Goal: Find specific page/section: Find specific page/section

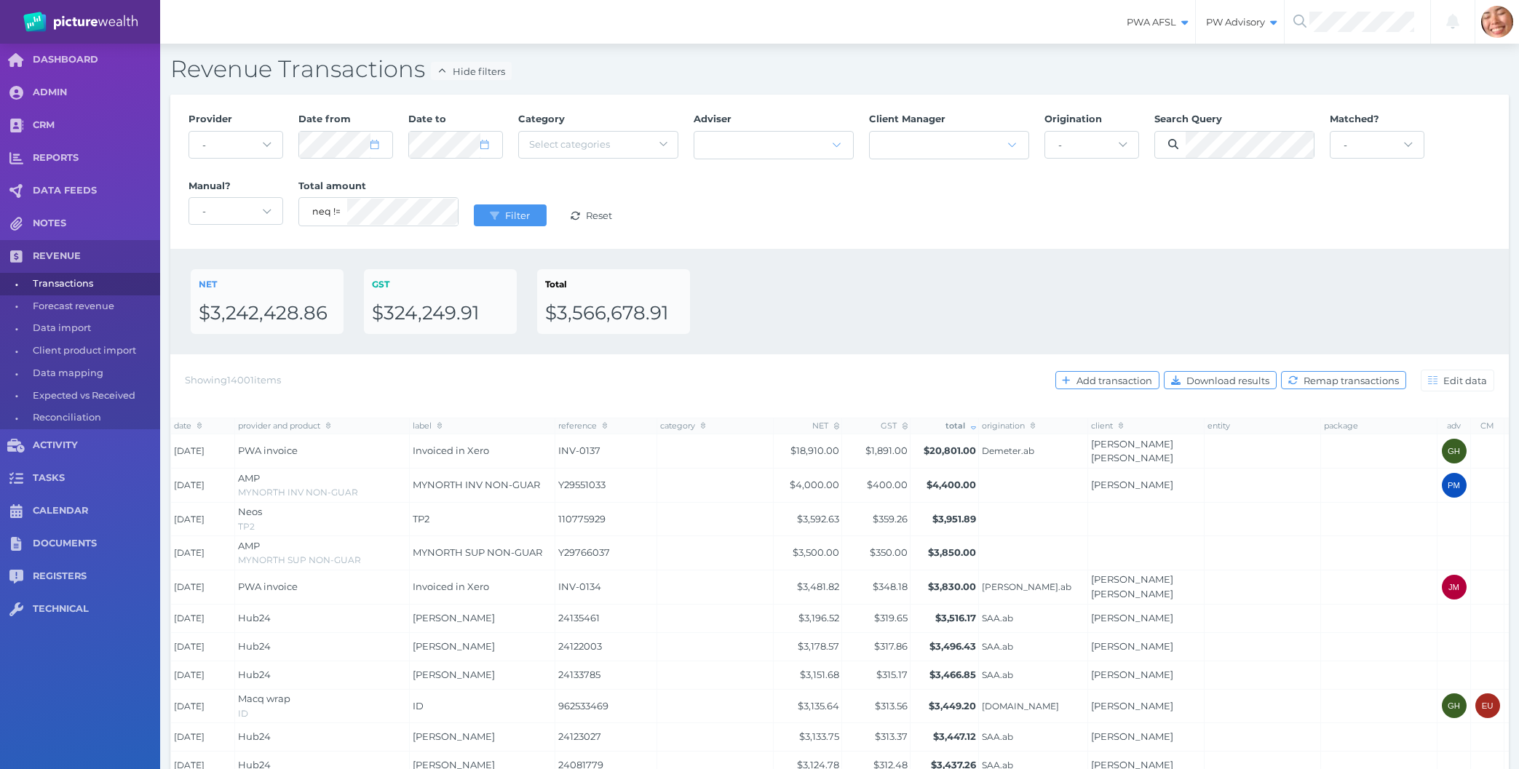
select select "25"
click at [829, 250] on div "NET $3,242,428.86 GST $324,249.91 Total $3,566,678.91" at bounding box center [839, 302] width 1338 height 106
click at [793, 221] on div "Provider - Acuity Fee Revenue Acuity Trustee Advocate Private Wealth Pty Ltd AI…" at bounding box center [839, 172] width 1318 height 134
click at [844, 278] on div "NET $3,242,428.86 GST $324,249.91 Total $3,566,678.91" at bounding box center [840, 301] width 1298 height 65
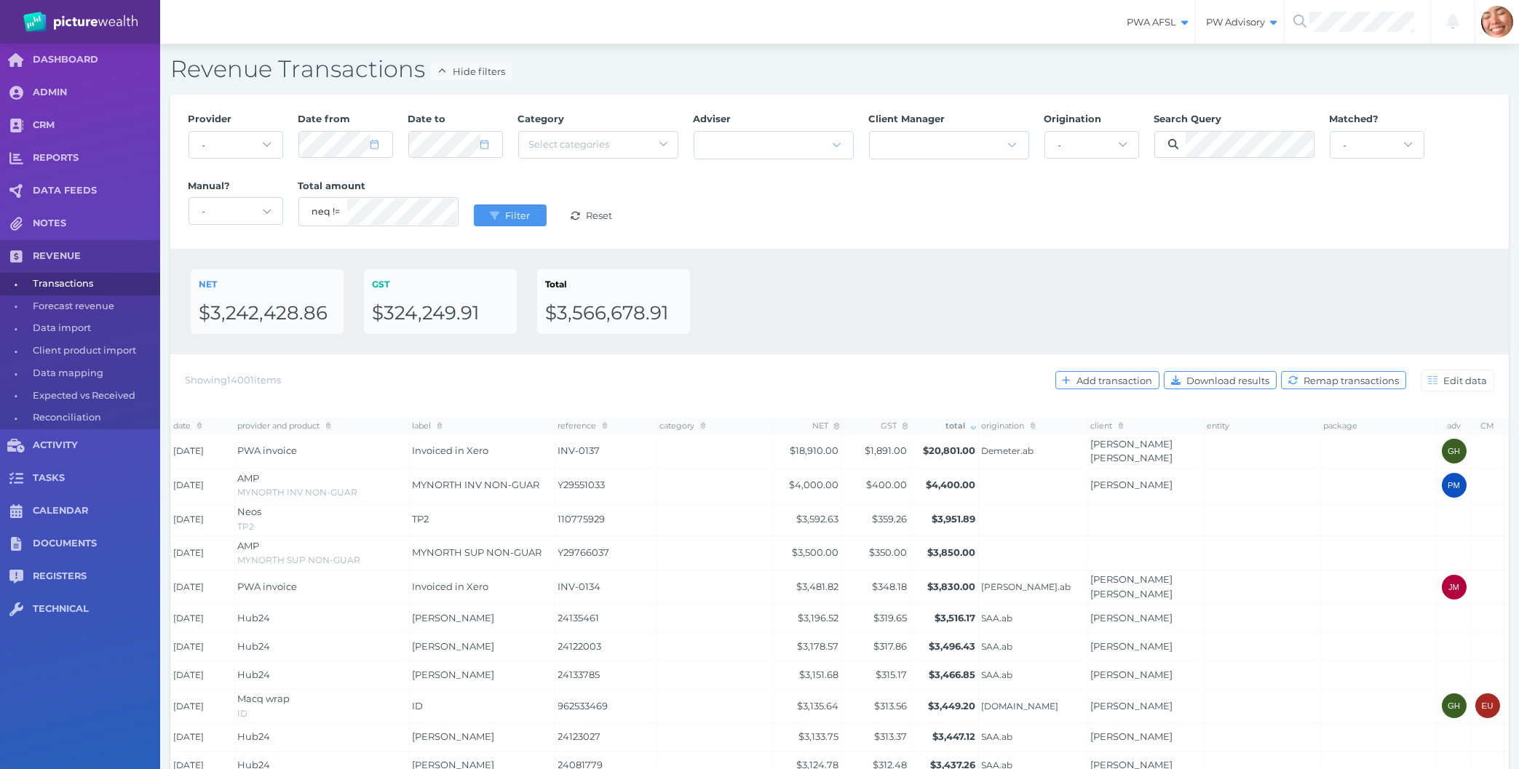
click at [844, 278] on div "NET $3,242,428.86 GST $324,249.91 Total $3,566,678.91" at bounding box center [840, 301] width 1298 height 65
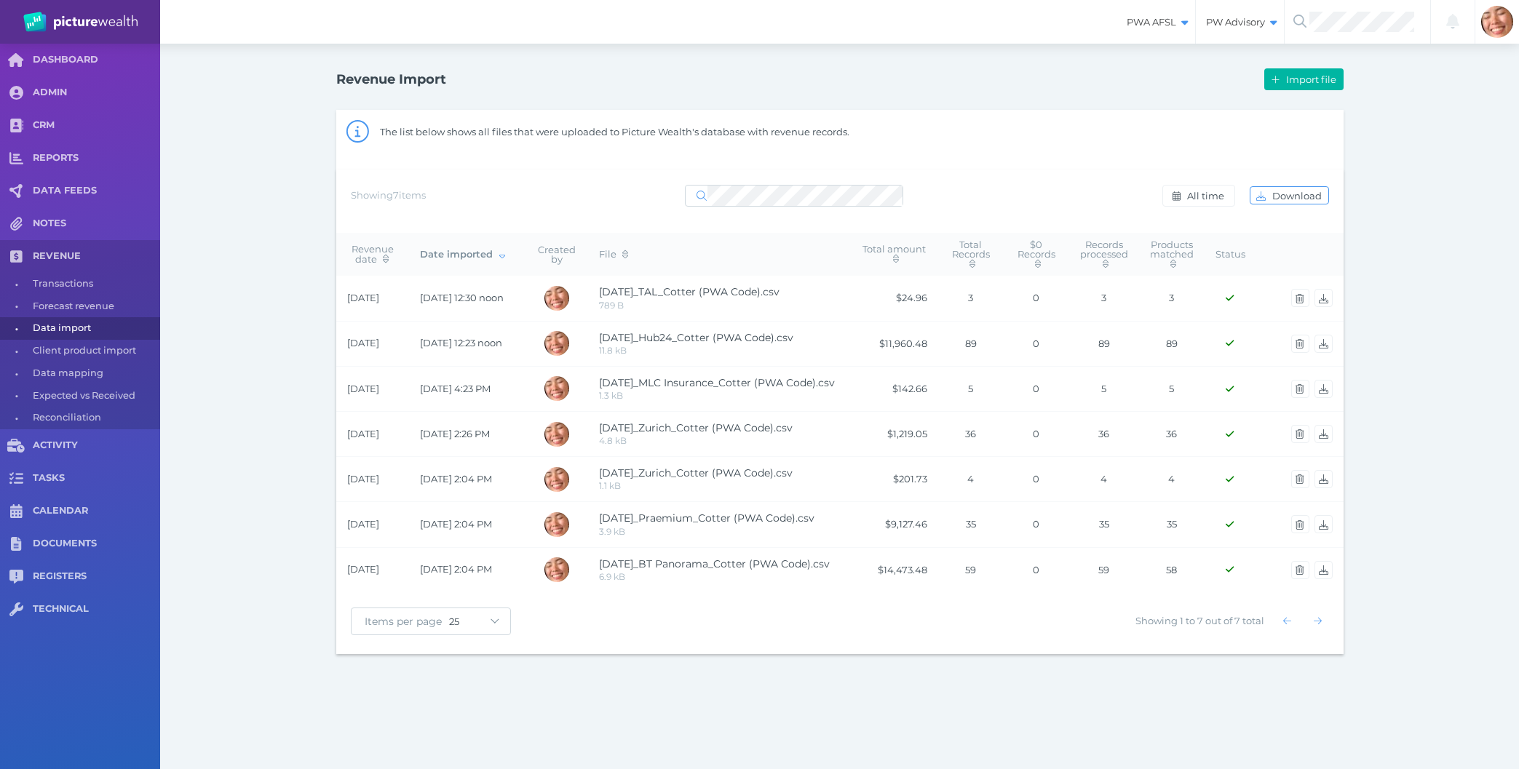
select select "25"
click at [189, 393] on div "Revenue Import Import file The list below shows all files that were uploaded to…" at bounding box center [839, 359] width 1359 height 631
